Goal: Navigation & Orientation: Find specific page/section

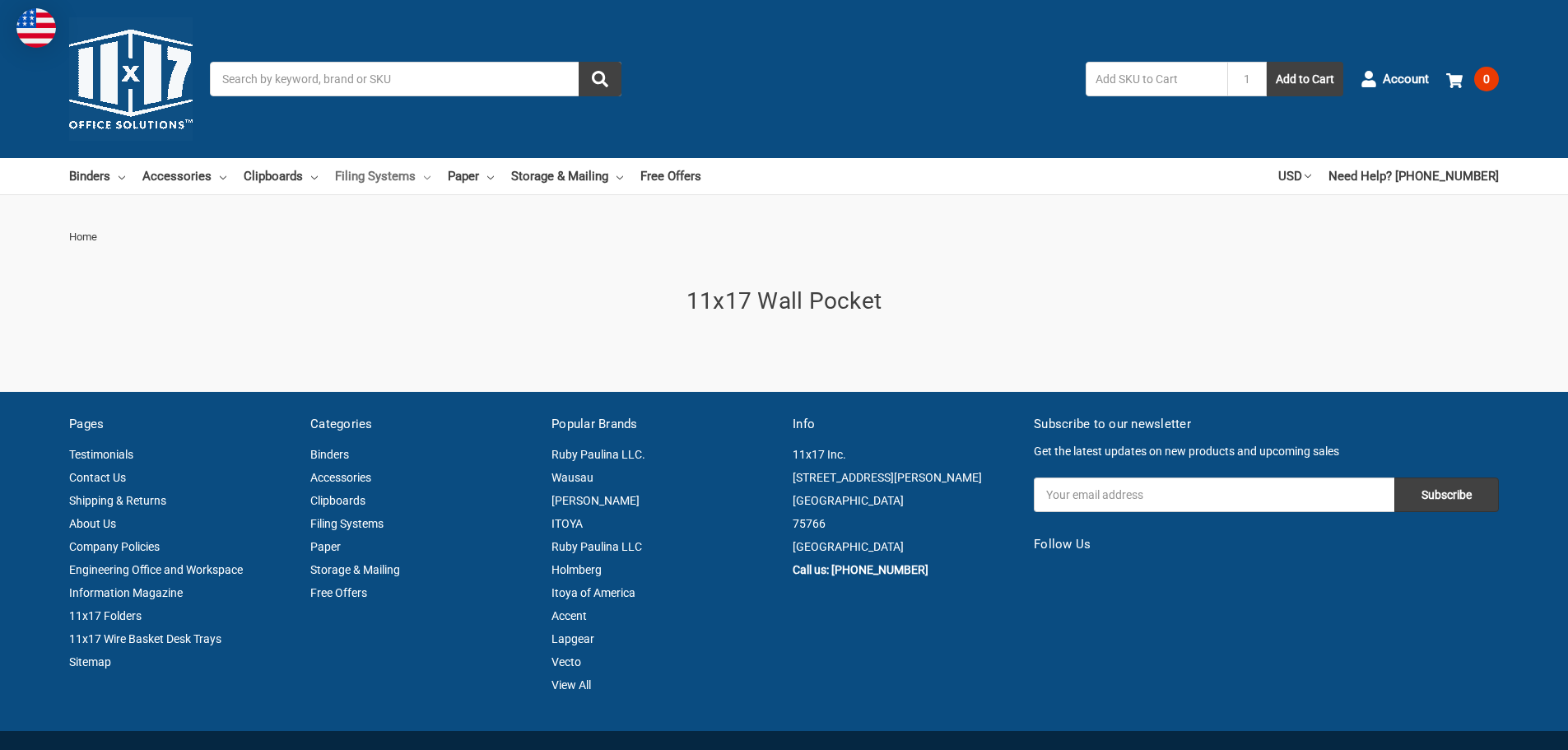
click at [418, 176] on link "Filing Systems" at bounding box center [382, 176] width 96 height 36
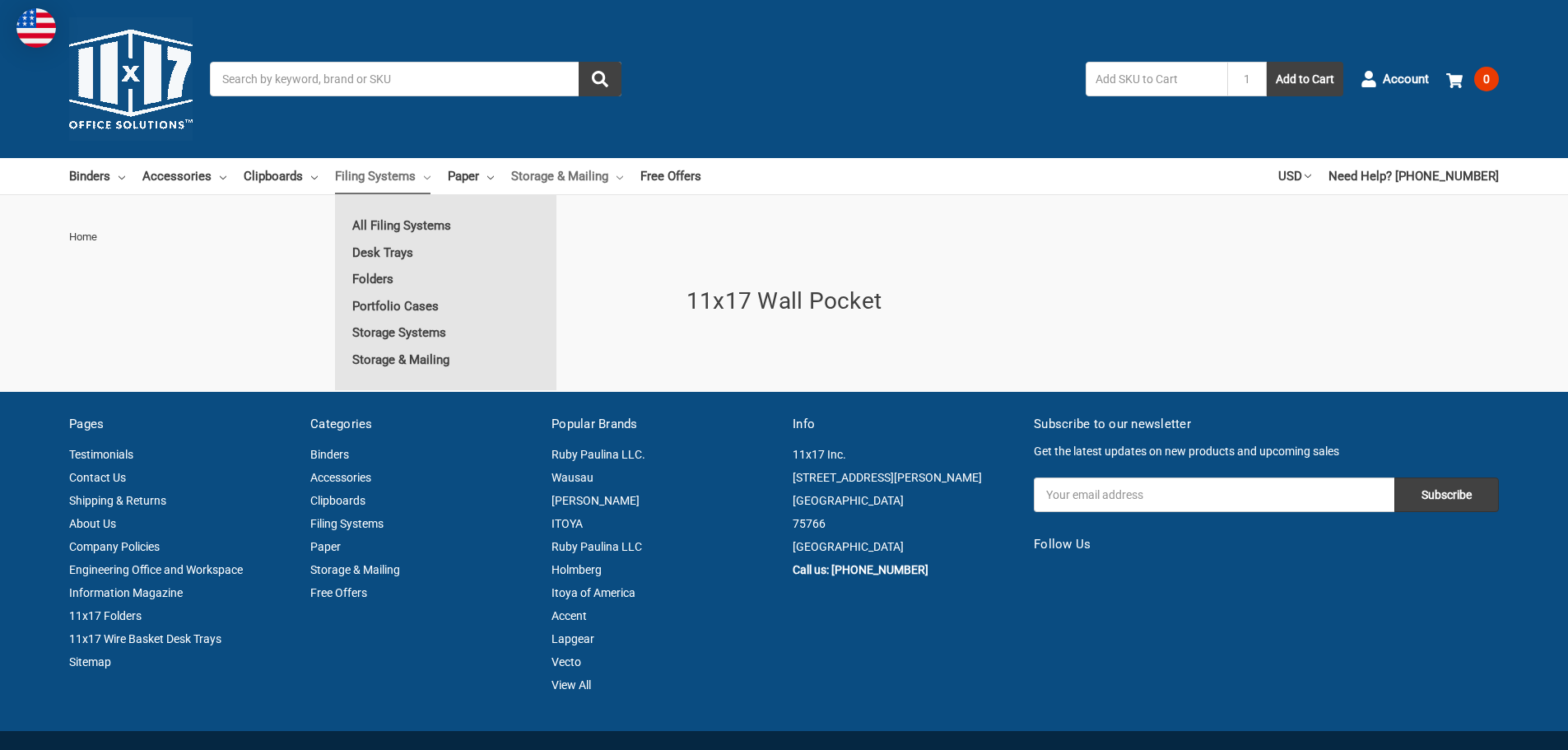
click at [618, 174] on icon at bounding box center [620, 177] width 7 height 7
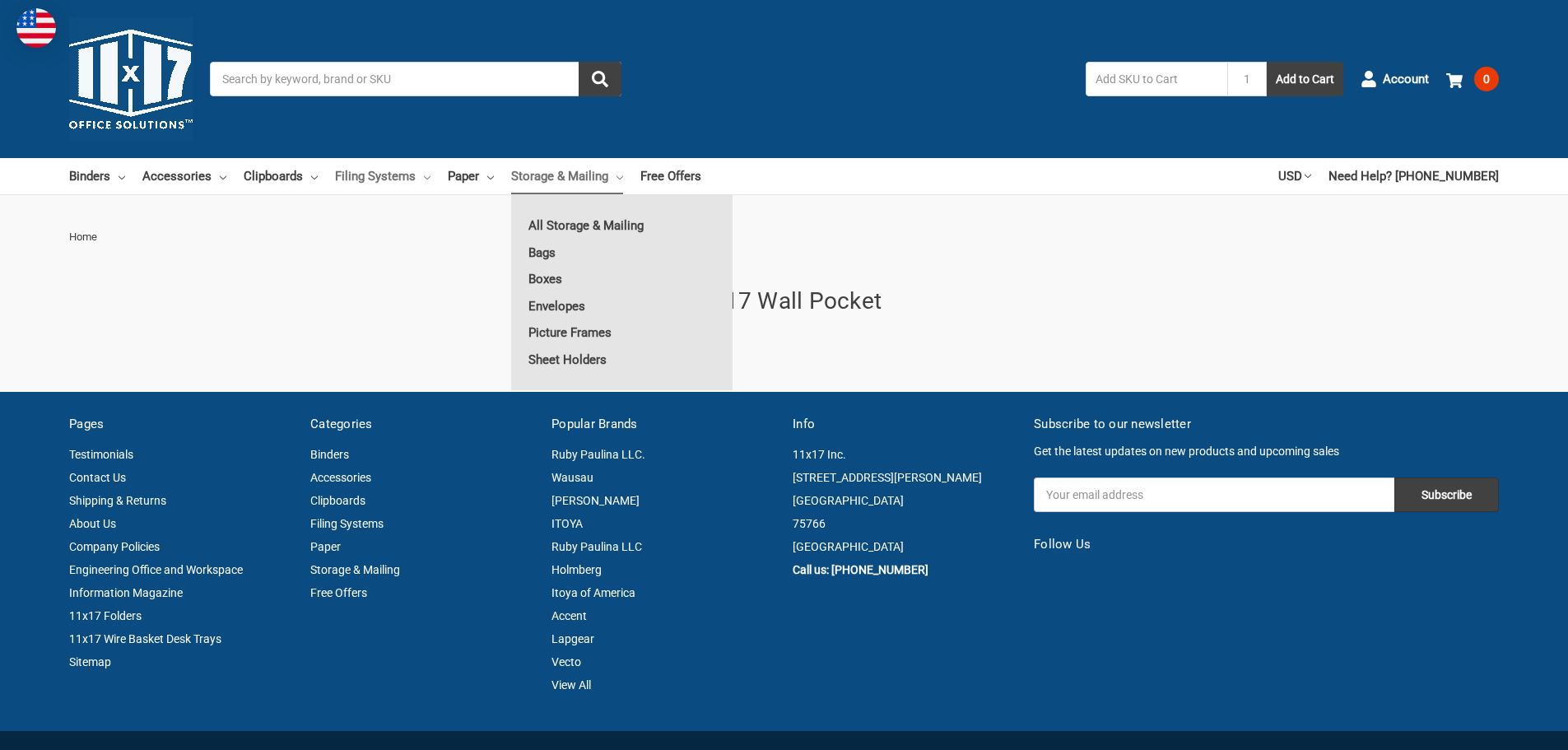
click at [403, 181] on link "Filing Systems" at bounding box center [382, 176] width 96 height 36
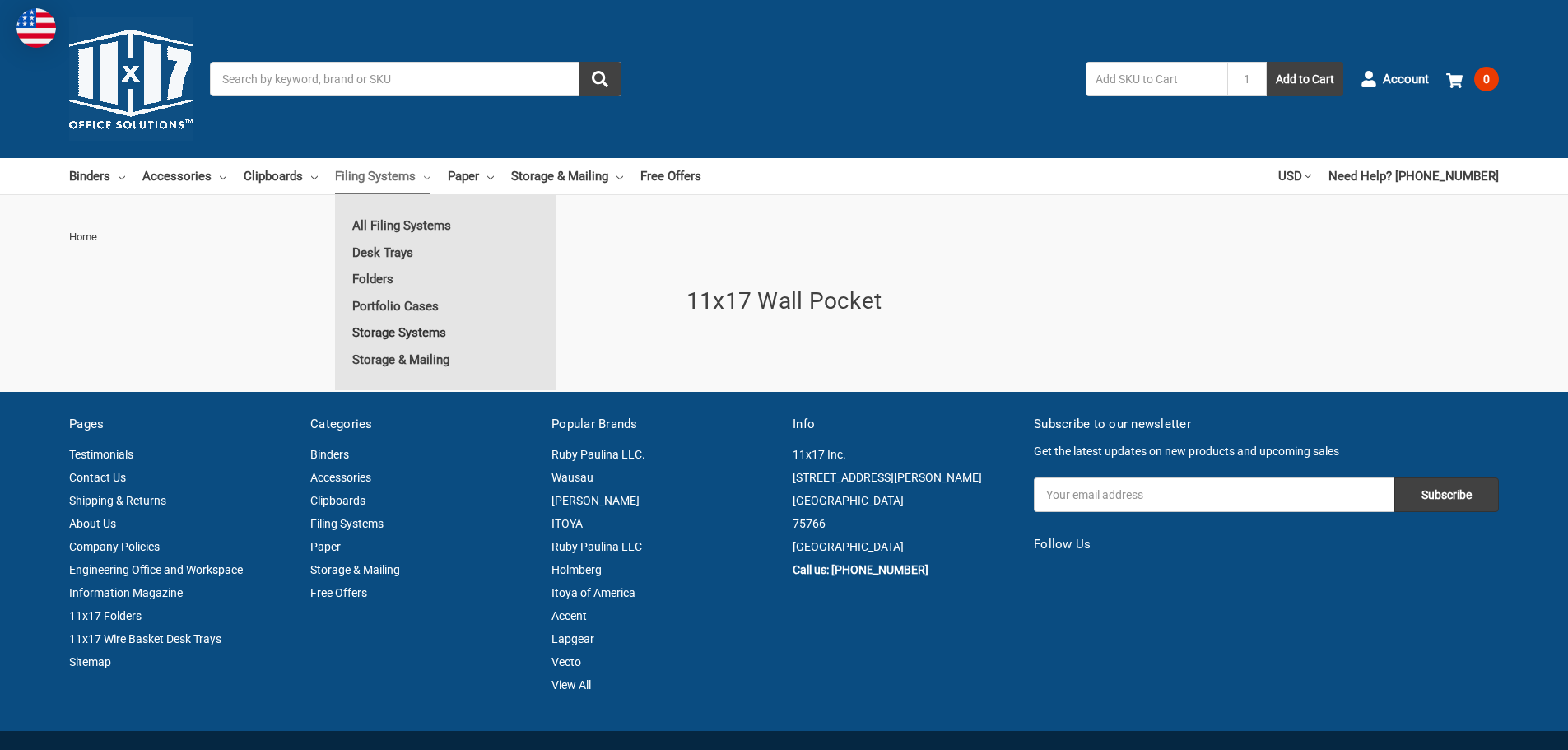
click at [417, 337] on link "Storage Systems" at bounding box center [446, 333] width 222 height 27
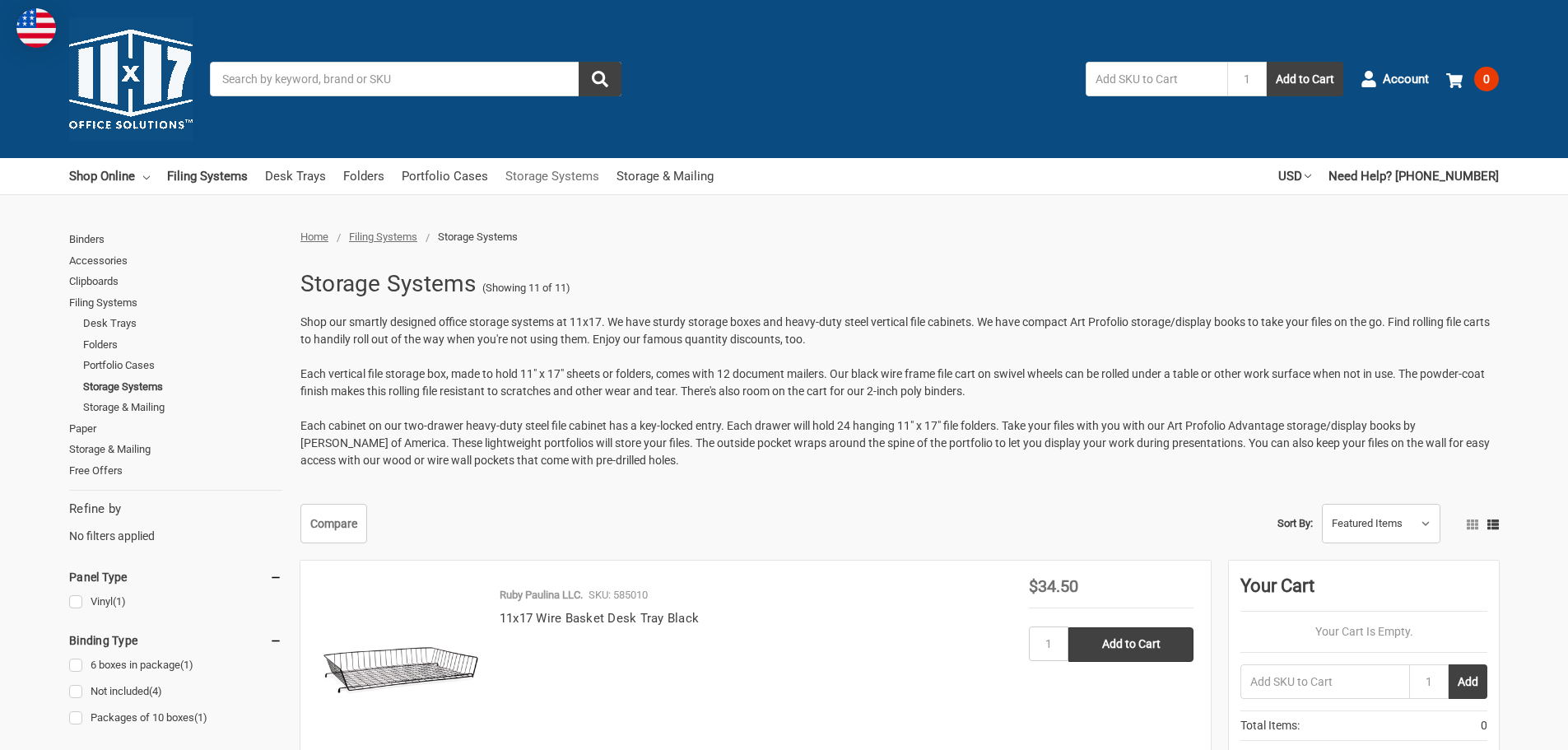
click at [550, 179] on link "Storage Systems" at bounding box center [552, 176] width 94 height 36
click at [366, 176] on link "Folders" at bounding box center [363, 176] width 41 height 36
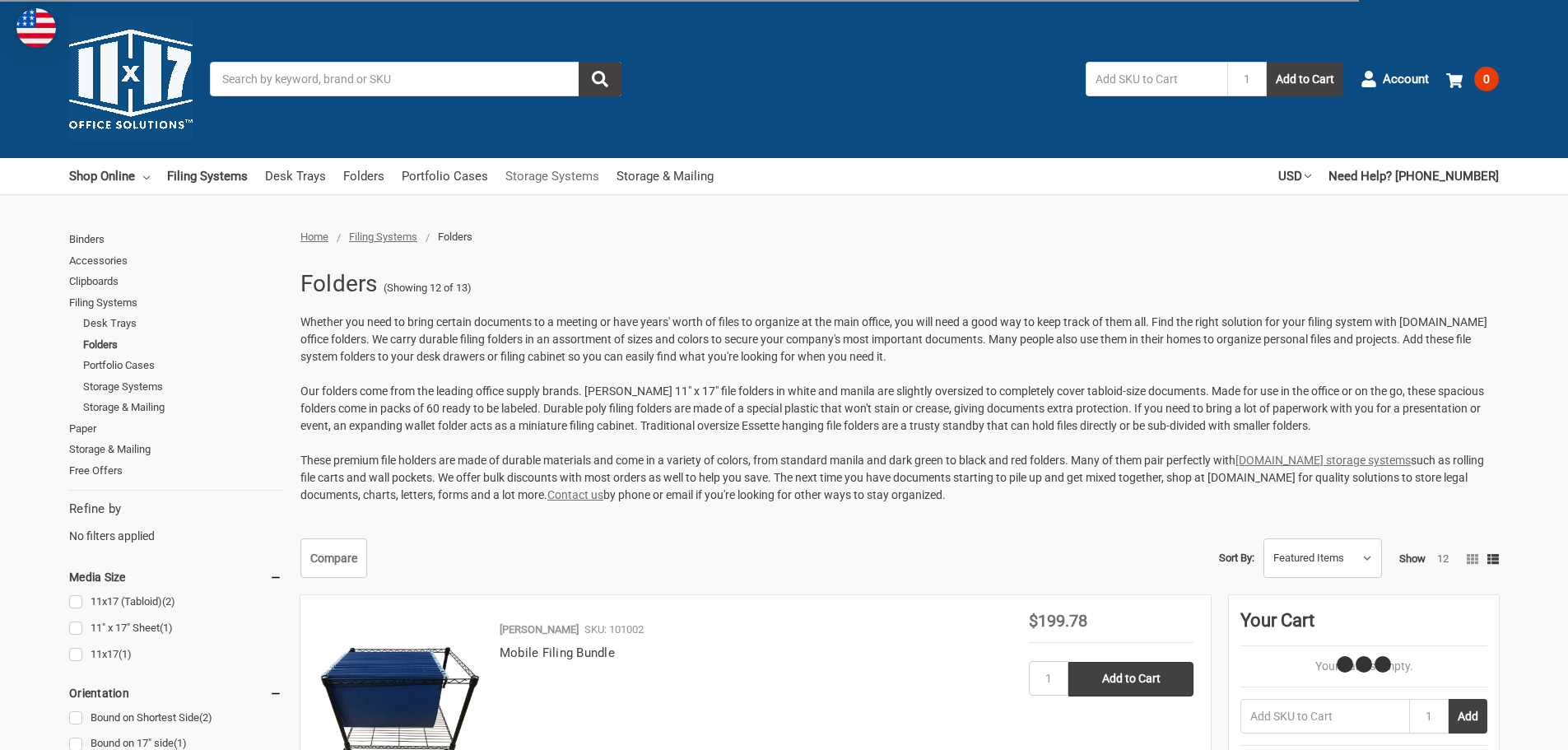
click at [533, 180] on link "Storage Systems" at bounding box center [552, 176] width 94 height 36
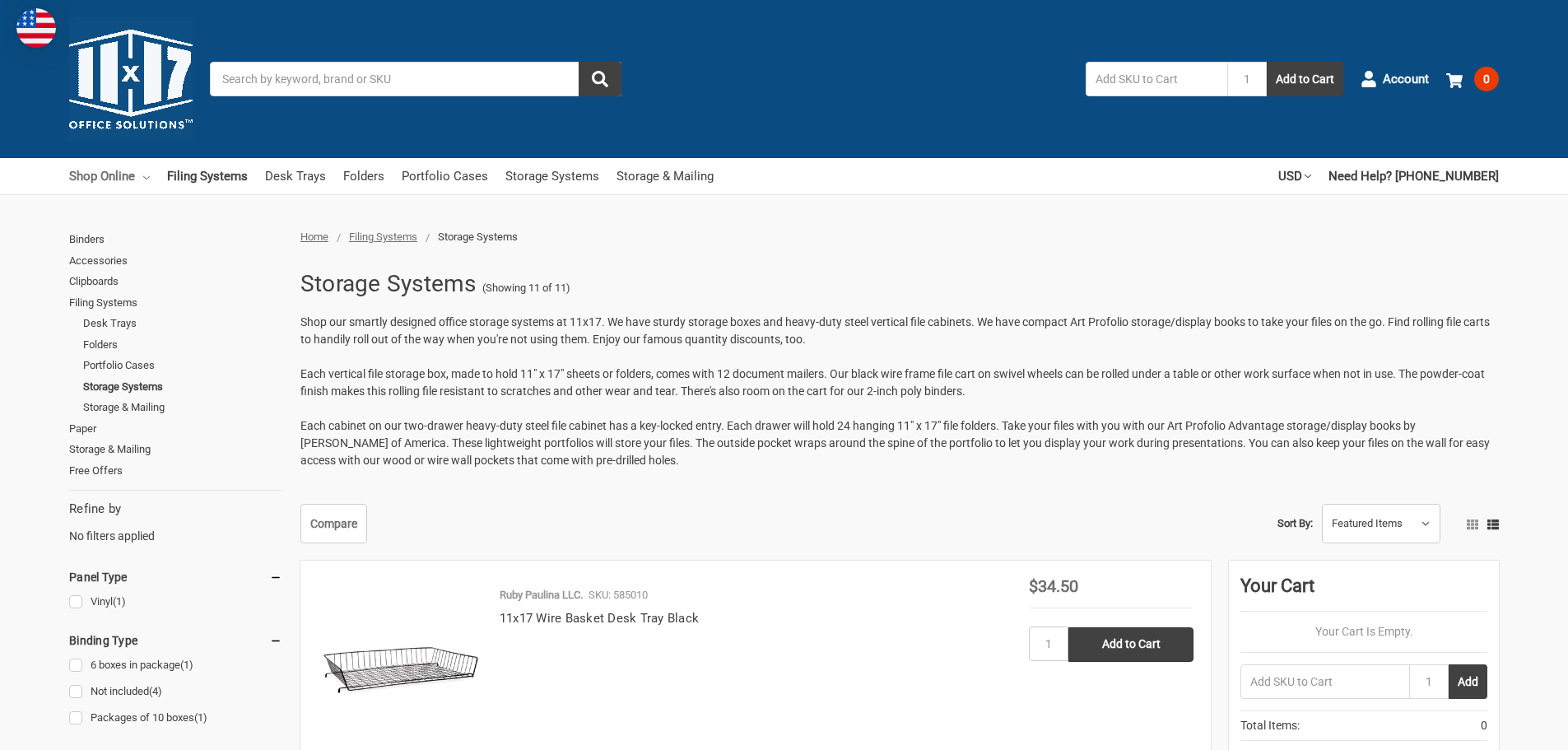
click at [148, 177] on use at bounding box center [146, 177] width 7 height 3
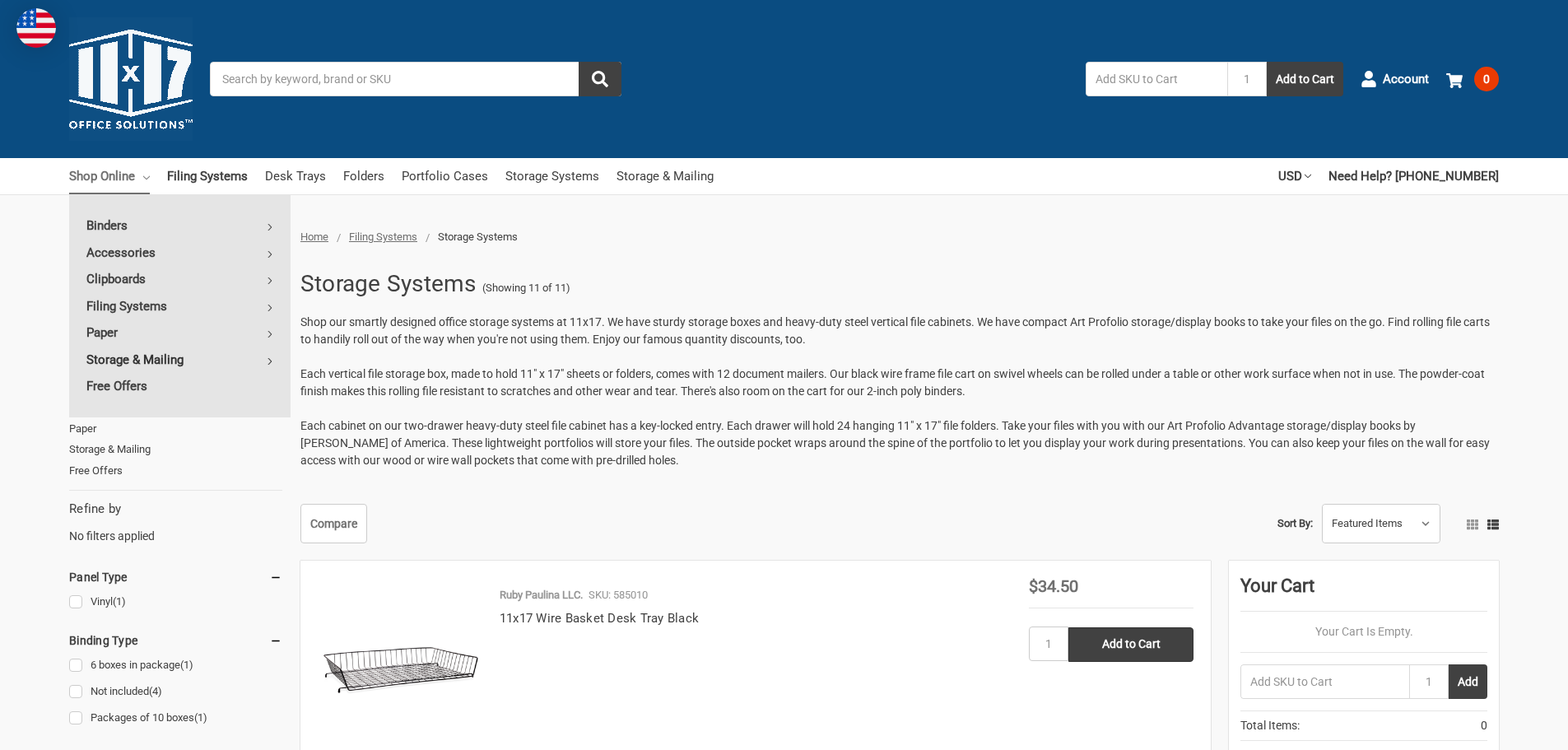
click at [270, 356] on link "Storage & Mailing" at bounding box center [180, 360] width 222 height 27
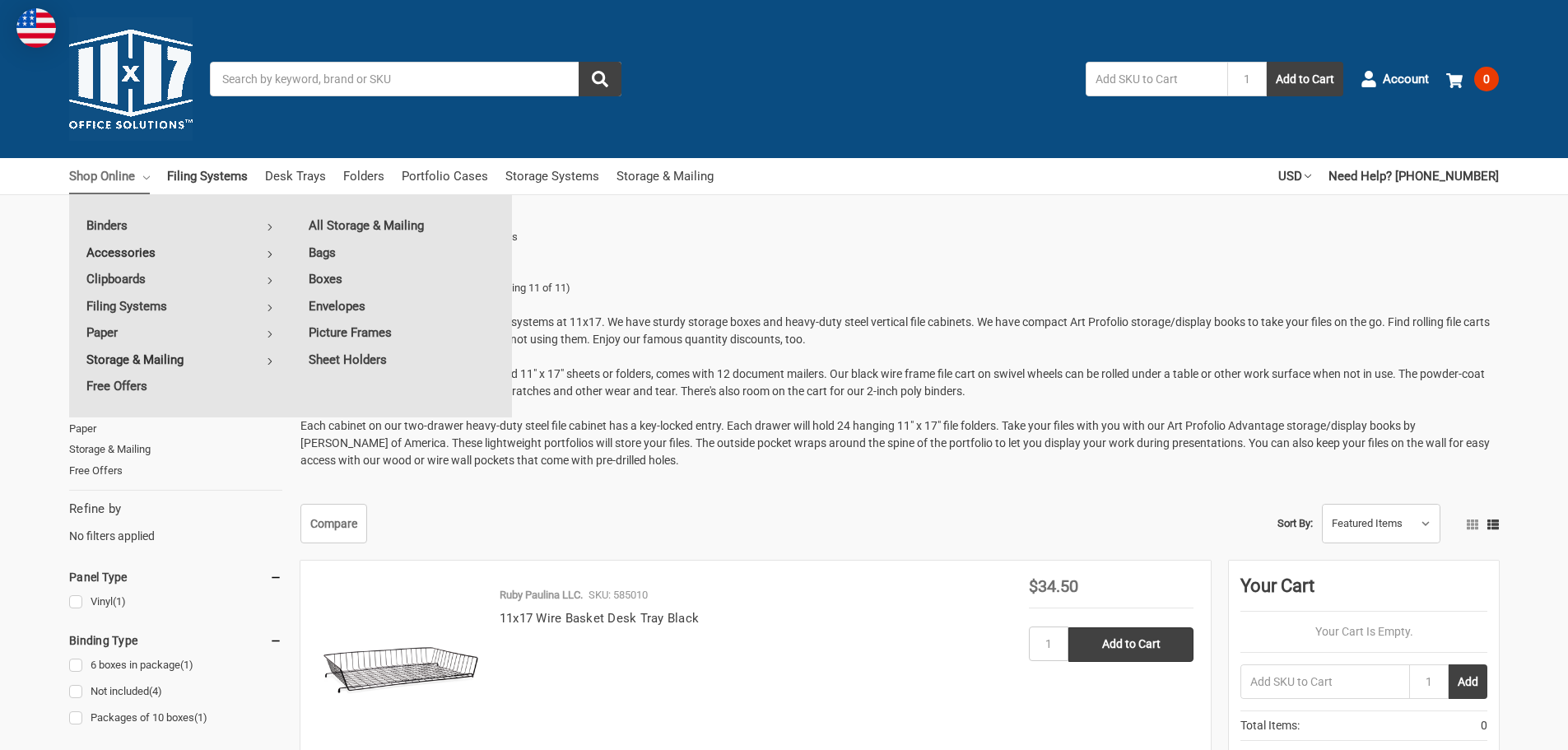
click at [270, 258] on link "Accessories" at bounding box center [180, 253] width 222 height 27
